Goal: Task Accomplishment & Management: Manage account settings

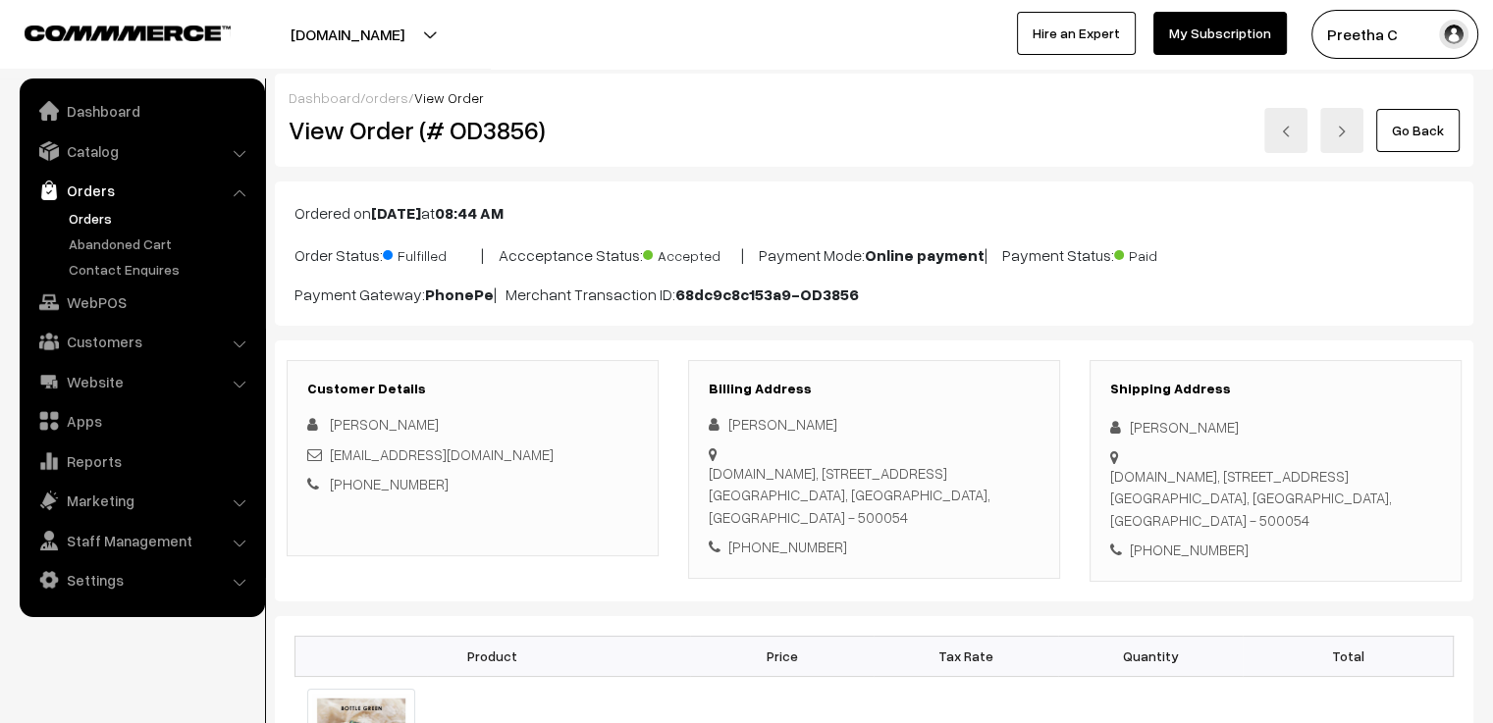
click at [387, 94] on link "orders" at bounding box center [386, 97] width 43 height 17
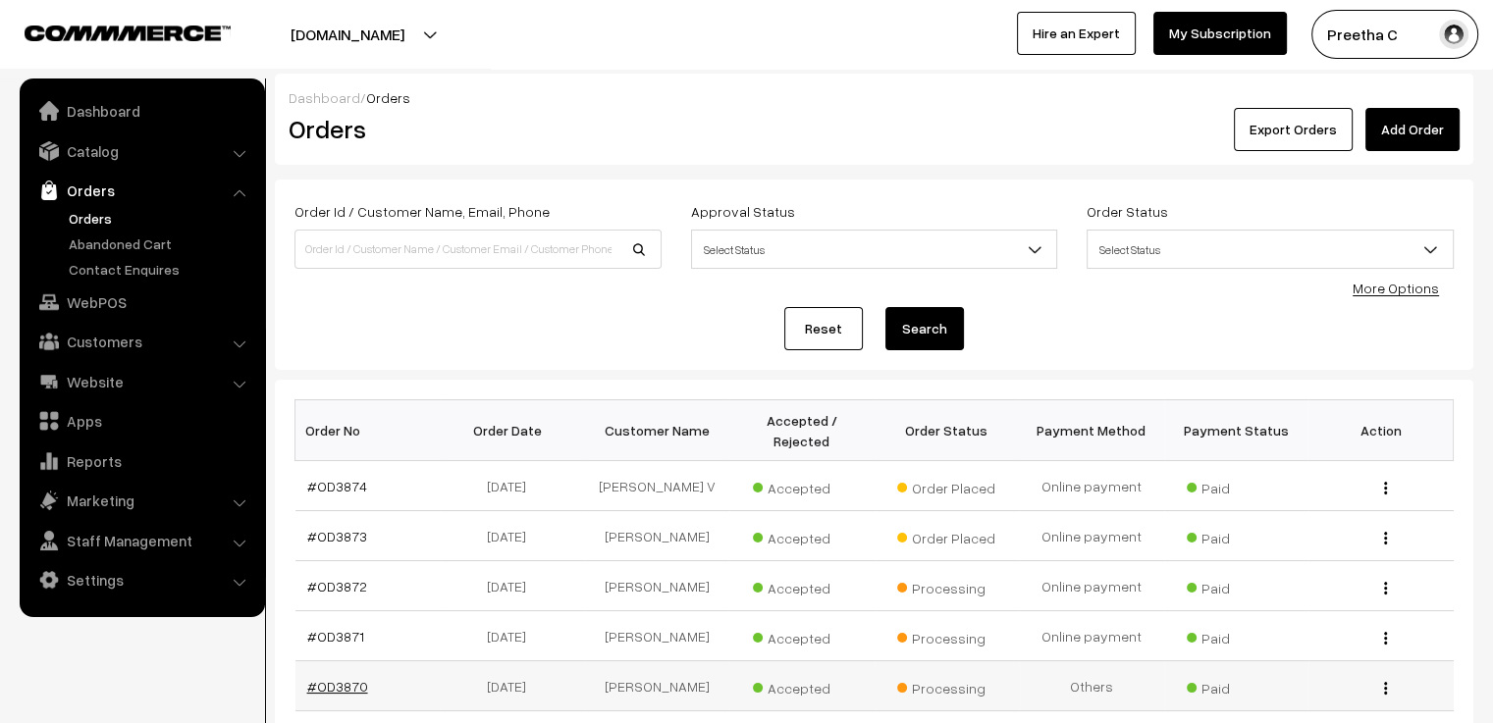
click at [316, 678] on link "#OD3870" at bounding box center [337, 686] width 61 height 17
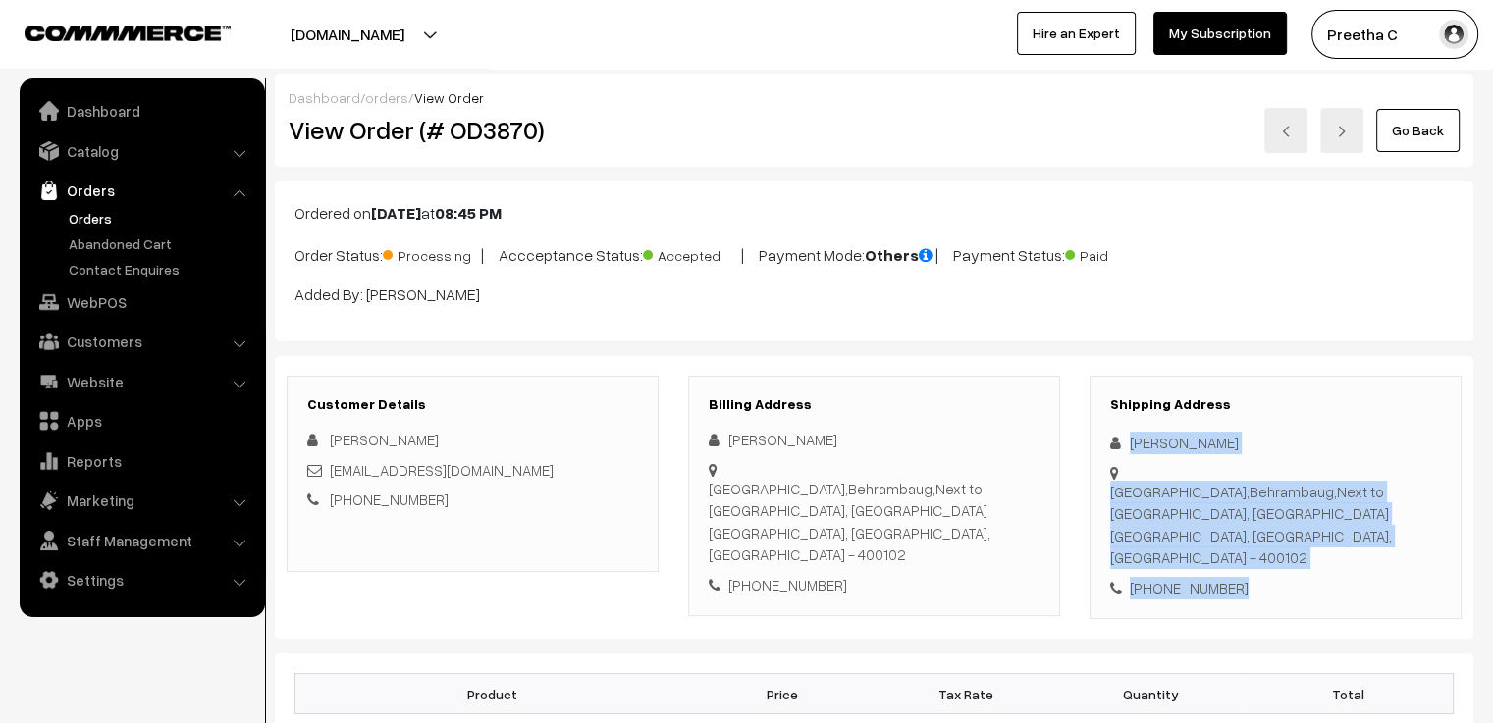
drag, startPoint x: 1234, startPoint y: 563, endPoint x: 1123, endPoint y: 451, distance: 158.3
click at [1123, 451] on div "Shipping Address Furkhana Parveen 301,Suleman Arcade,Behrambaug,Next to Machhi …" at bounding box center [1276, 498] width 372 height 244
copy div "Furkhana Parveen 301,Suleman Arcade,Behrambaug,Next to Machhi market, Jogeshwar…"
click at [1291, 134] on img at bounding box center [1286, 132] width 12 height 12
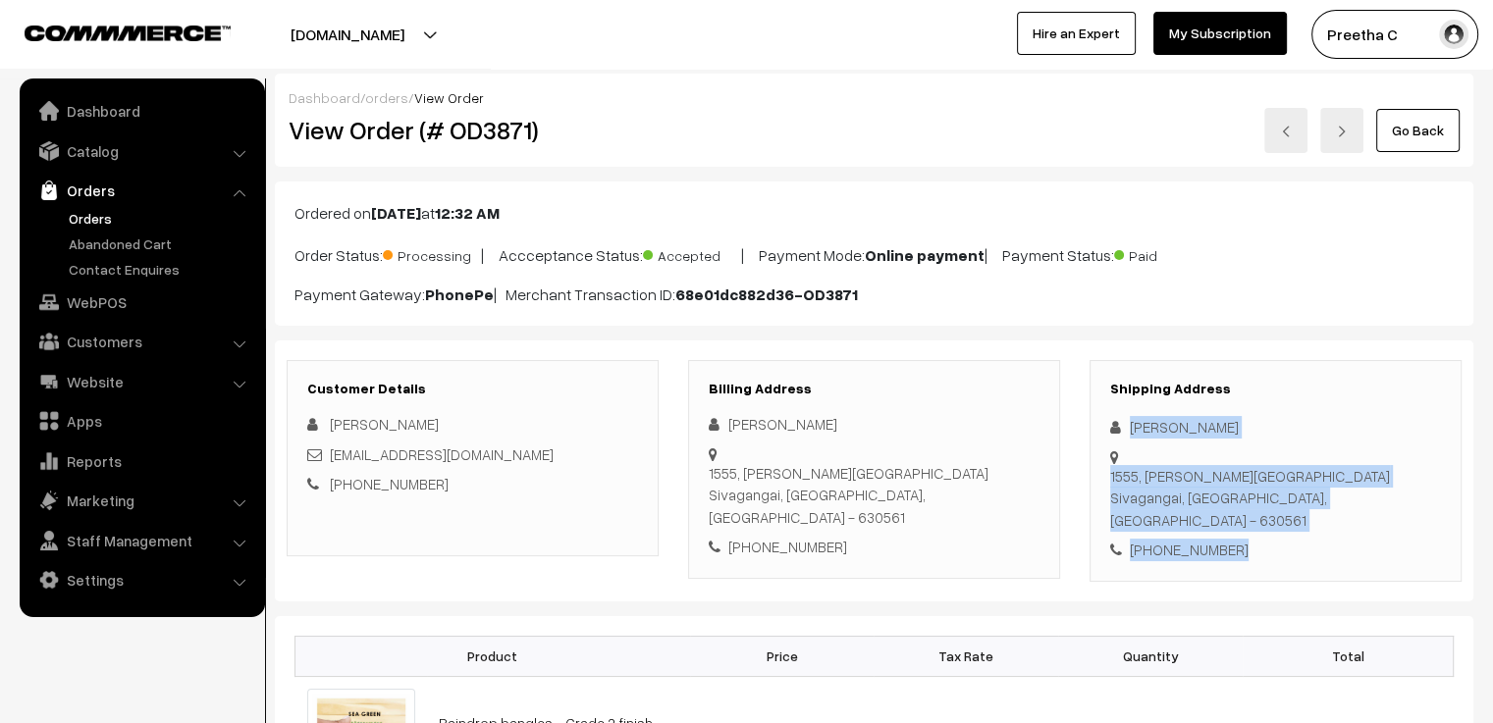
drag, startPoint x: 1200, startPoint y: 505, endPoint x: 1117, endPoint y: 415, distance: 121.6
click at [1117, 415] on div "Shipping Address Shanma Velavan 1555, anna nagar thondi road Sivagangai, Tamil …" at bounding box center [1276, 471] width 372 height 222
copy div "Shanma Velavan 1555, anna nagar thondi road Sivagangai, Tamil Nadu, India - 630…"
click at [1290, 125] on link at bounding box center [1285, 130] width 43 height 45
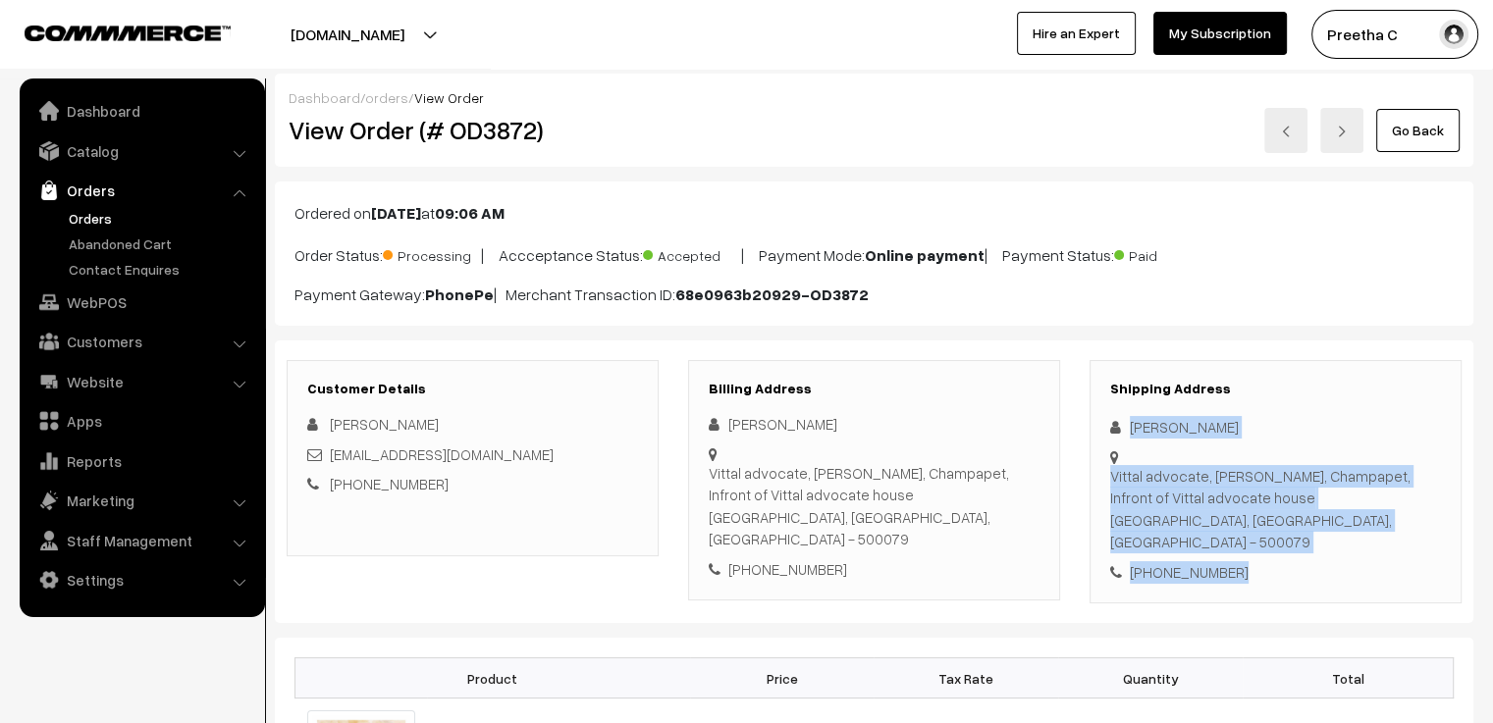
drag, startPoint x: 1239, startPoint y: 550, endPoint x: 1129, endPoint y: 427, distance: 164.8
click at [1129, 427] on div "Shipping Address Gokari [PERSON_NAME] advocate, [PERSON_NAME], Champapet, Infro…" at bounding box center [1276, 482] width 372 height 244
copy div "[PERSON_NAME] advocate, [GEOGRAPHIC_DATA], Champapet, Infront of Vittal advocat…"
click at [1284, 129] on img at bounding box center [1286, 132] width 12 height 12
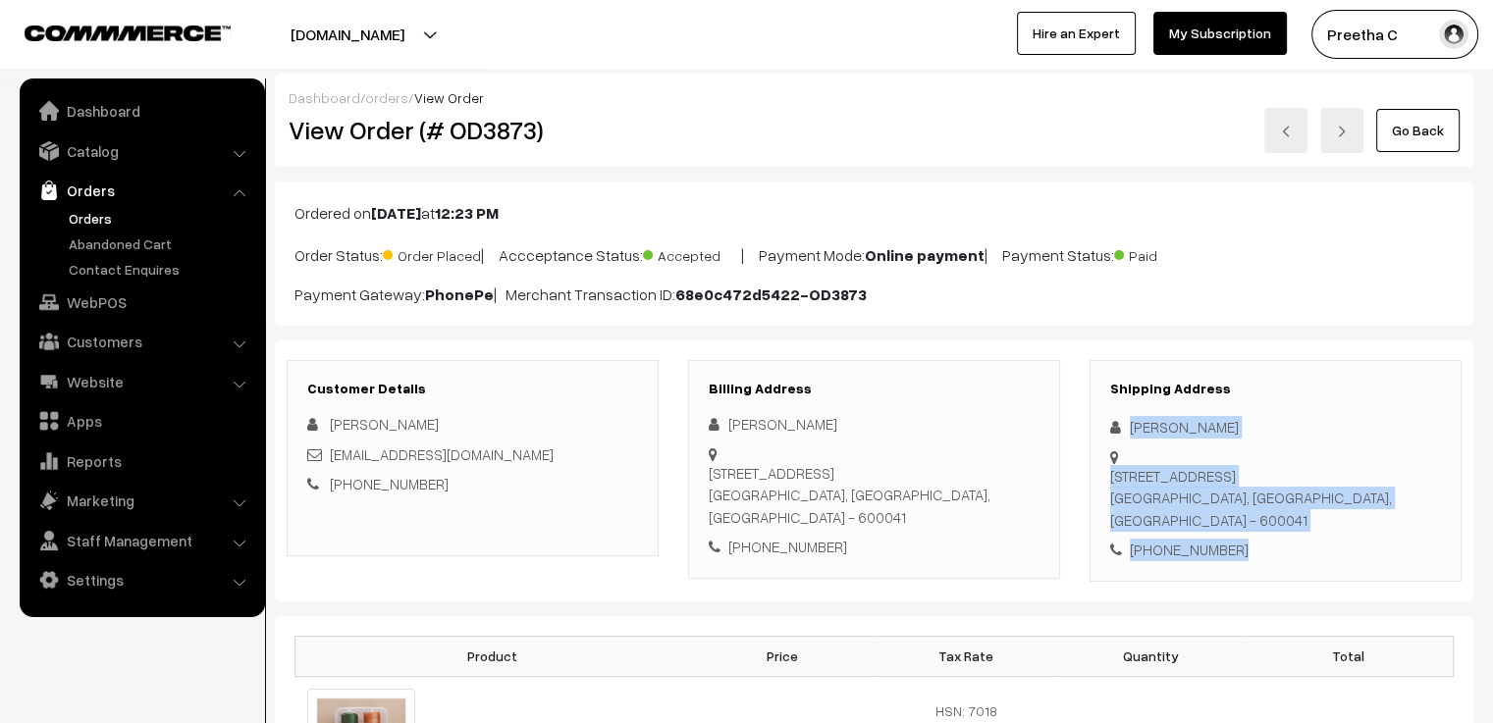
drag, startPoint x: 1233, startPoint y: 559, endPoint x: 1107, endPoint y: 426, distance: 182.6
click at [1107, 426] on div "Shipping Address [PERSON_NAME] K [STREET_ADDRESS] [PHONE_NUMBER]" at bounding box center [1276, 471] width 372 height 222
copy div "[PERSON_NAME][STREET_ADDRESS] [PHONE_NUMBER]"
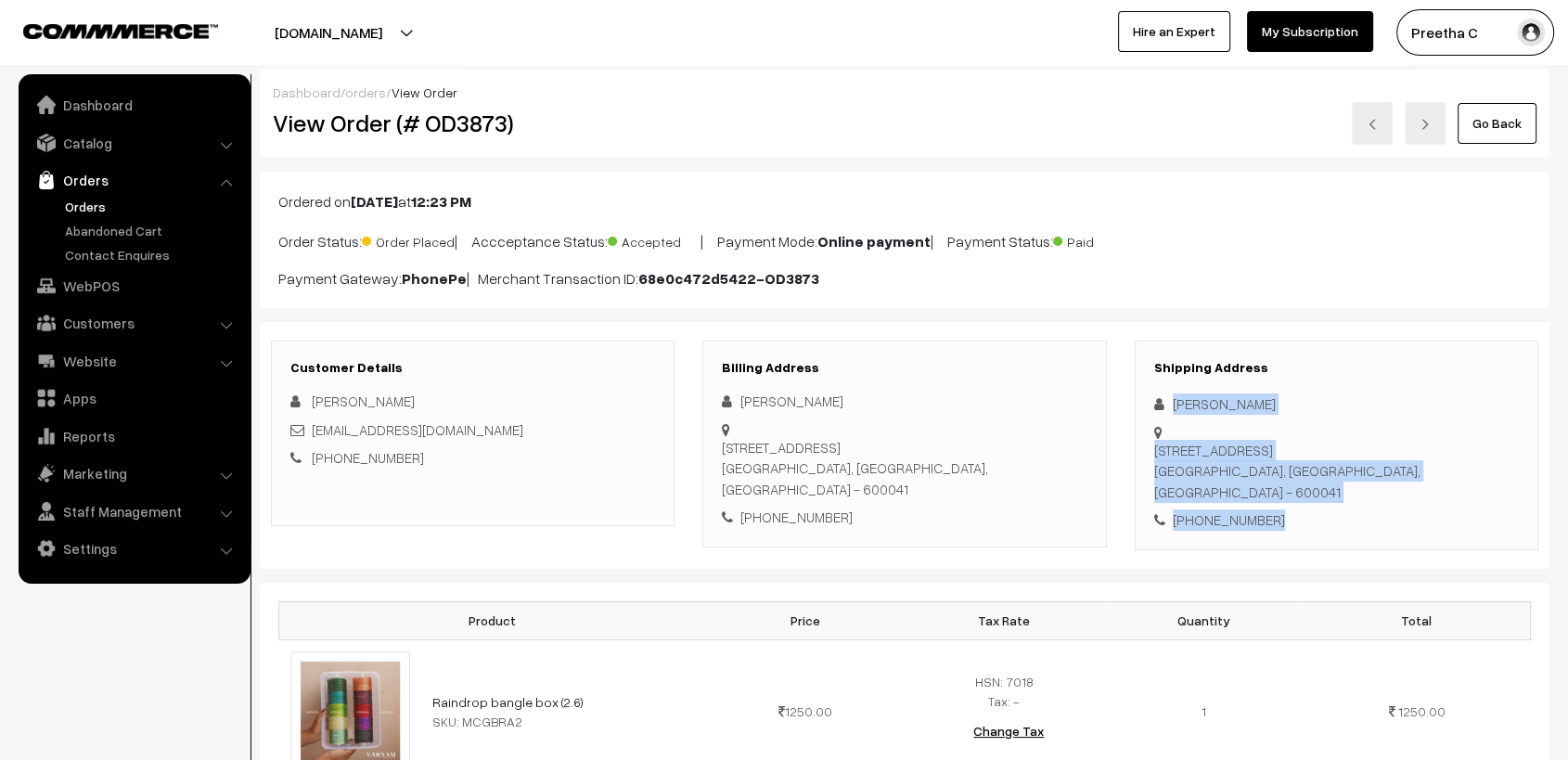
click at [1373, 124] on img at bounding box center [1372, 125] width 11 height 11
drag, startPoint x: 1286, startPoint y: 492, endPoint x: 1129, endPoint y: 400, distance: 182.0
click at [1129, 400] on div "Shipping Address [PERSON_NAME] V [STREET_ADDRESS] [PHONE_NUMBER]" at bounding box center [1336, 445] width 431 height 210
copy div "[PERSON_NAME] [STREET_ADDRESS] [PHONE_NUMBER]"
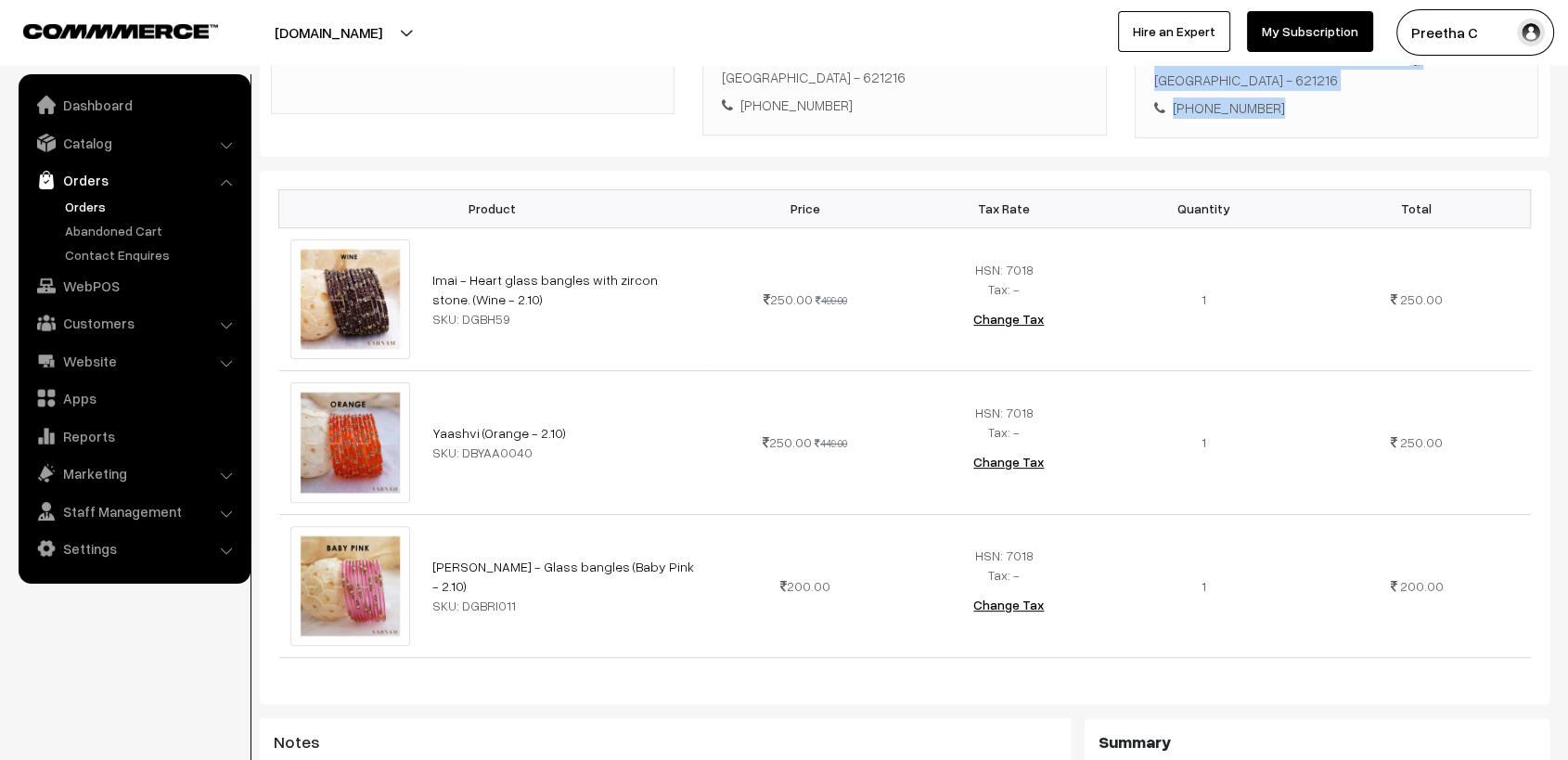
scroll to position [515, 0]
